Goal: Check status: Check status

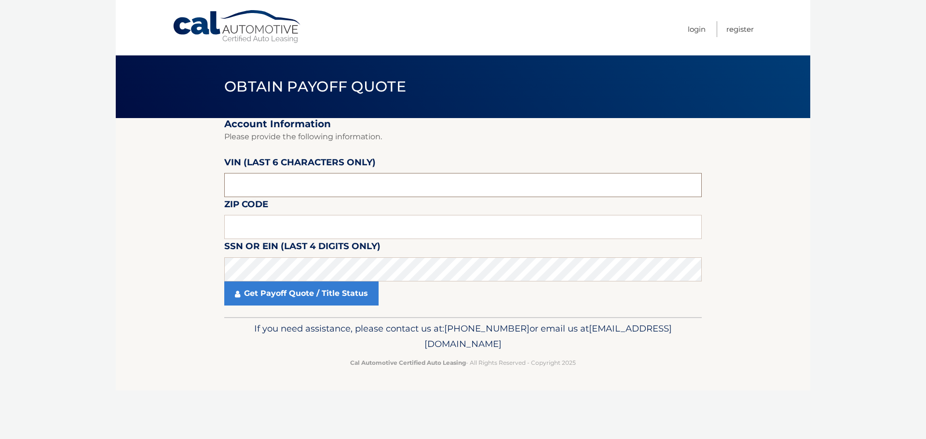
click at [331, 182] on input "text" at bounding box center [462, 185] width 477 height 24
type input "365266"
type input "18974"
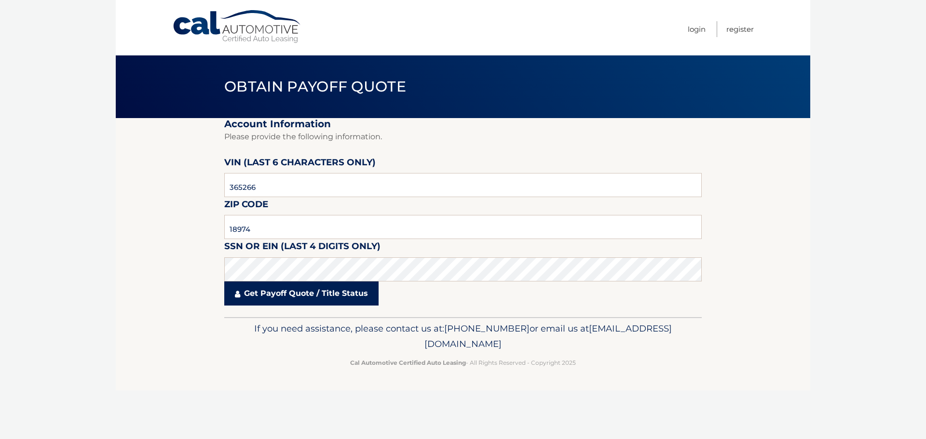
click at [275, 294] on link "Get Payoff Quote / Title Status" at bounding box center [301, 294] width 154 height 24
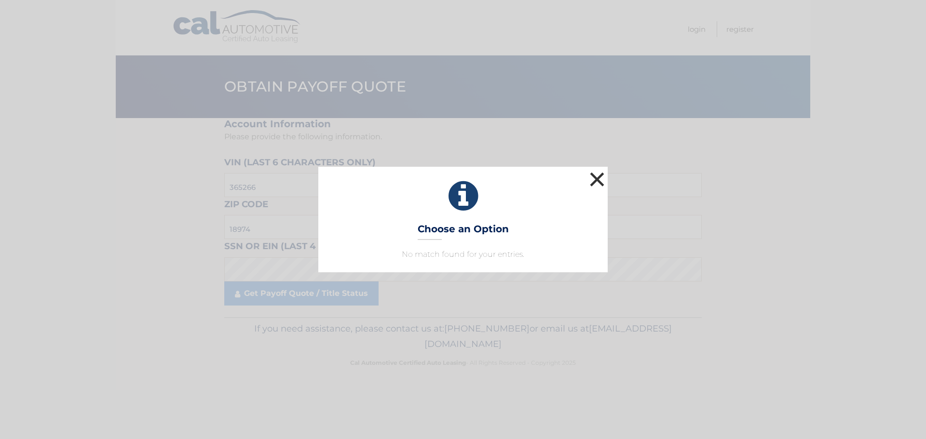
click at [598, 177] on button "×" at bounding box center [596, 179] width 19 height 19
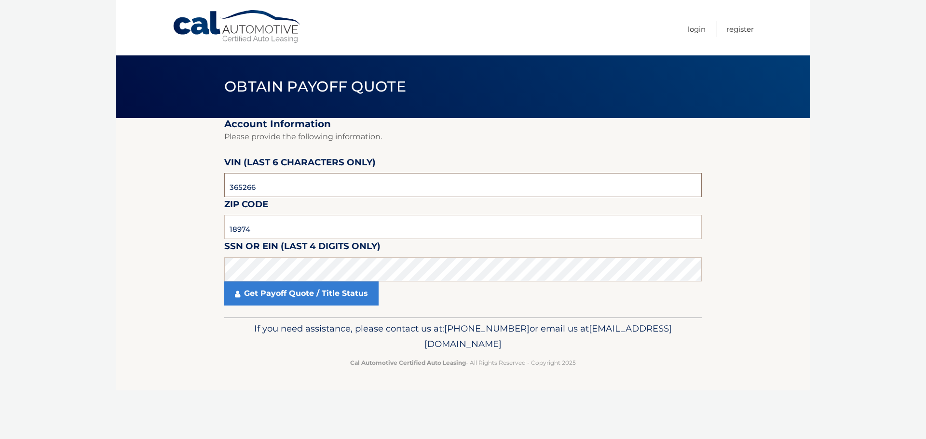
click at [354, 194] on input "365266" at bounding box center [462, 185] width 477 height 24
type input "365266"
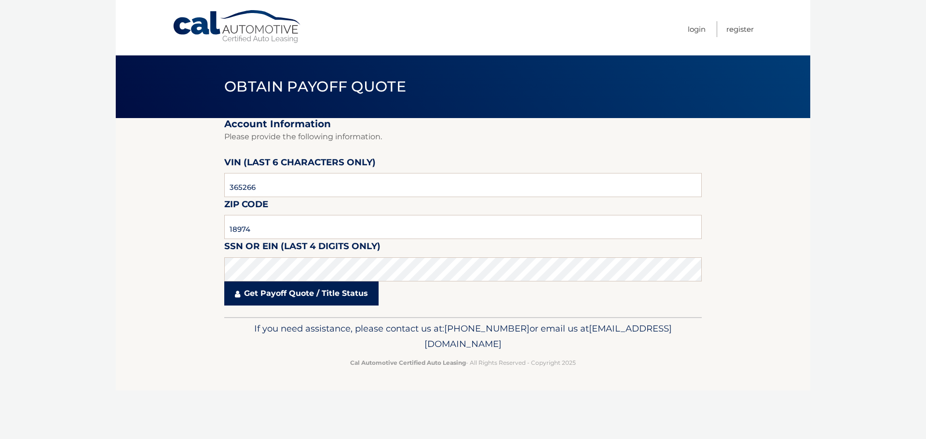
click at [321, 291] on link "Get Payoff Quote / Title Status" at bounding box center [301, 294] width 154 height 24
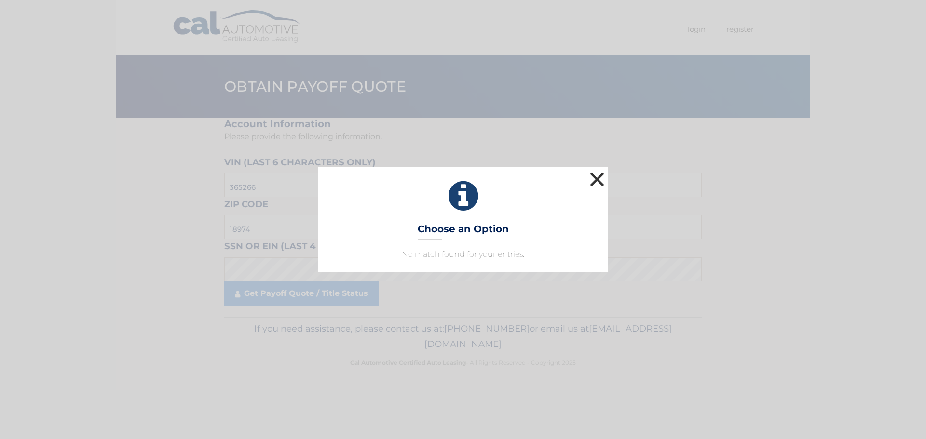
click at [599, 177] on button "×" at bounding box center [596, 179] width 19 height 19
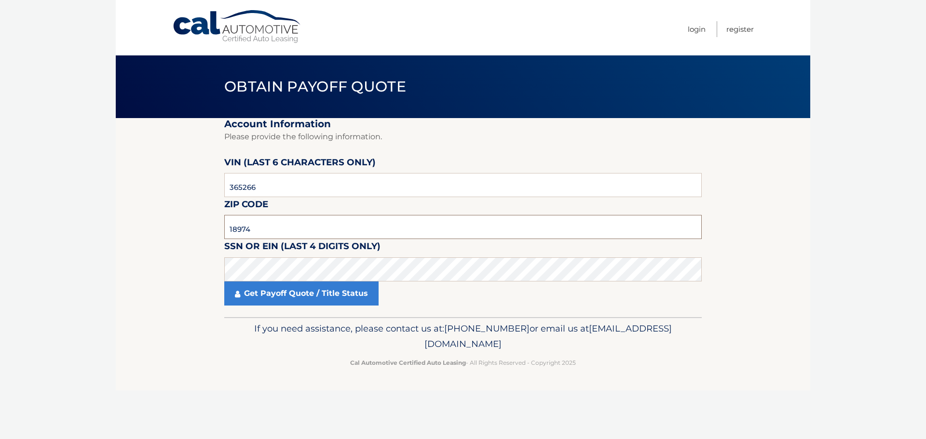
click at [338, 221] on input "18974" at bounding box center [462, 227] width 477 height 24
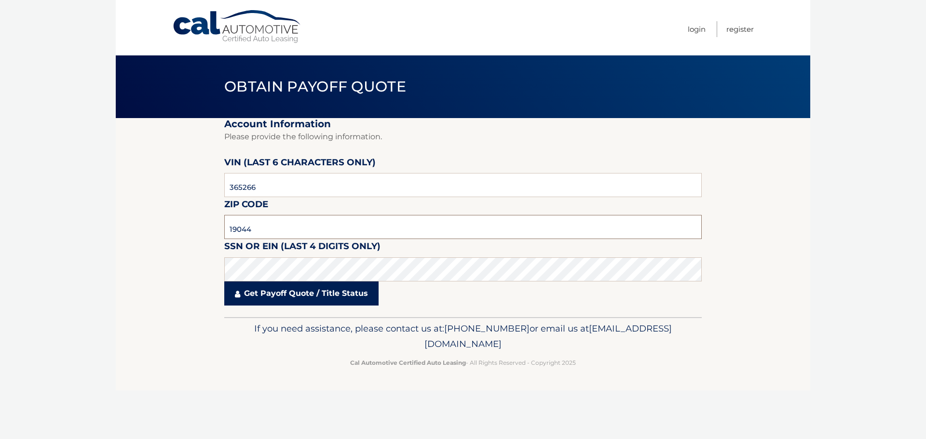
type input "19044"
click at [314, 293] on link "Get Payoff Quote / Title Status" at bounding box center [301, 294] width 154 height 24
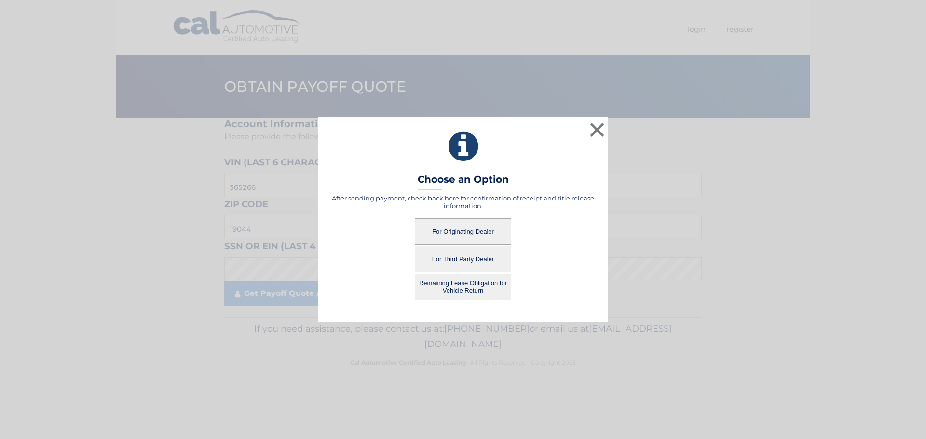
click at [452, 235] on button "For Originating Dealer" at bounding box center [463, 231] width 96 height 27
click at [480, 231] on button "For Originating Dealer" at bounding box center [463, 231] width 96 height 27
